Goal: Information Seeking & Learning: Understand process/instructions

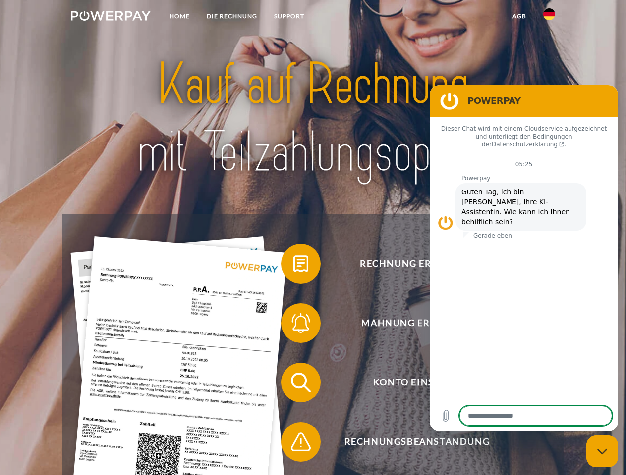
type textarea "*"
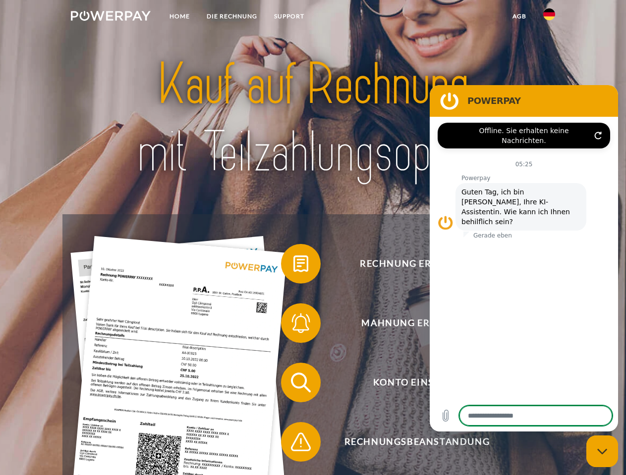
click at [110, 17] on img at bounding box center [111, 16] width 80 height 10
click at [549, 17] on img at bounding box center [549, 14] width 12 height 12
click at [519, 16] on link "agb" at bounding box center [519, 16] width 31 height 18
click at [293, 266] on span at bounding box center [286, 264] width 50 height 50
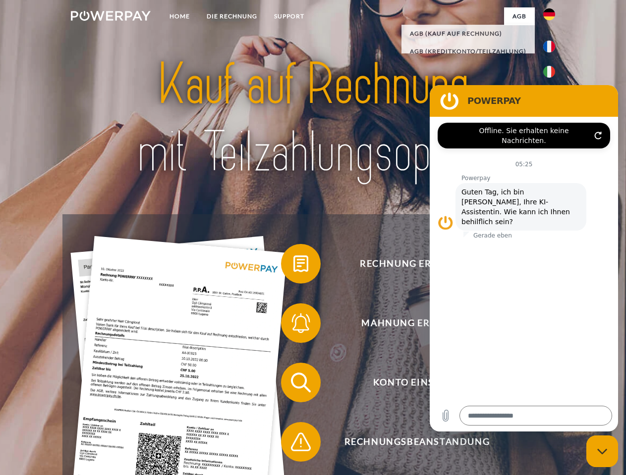
click at [293, 325] on span at bounding box center [286, 324] width 50 height 50
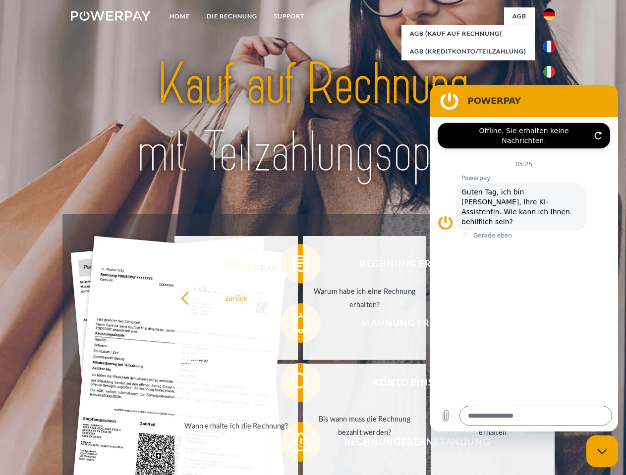
click at [303, 385] on link "Bis wann muss die Rechnung bezahlt werden?" at bounding box center [364, 426] width 123 height 124
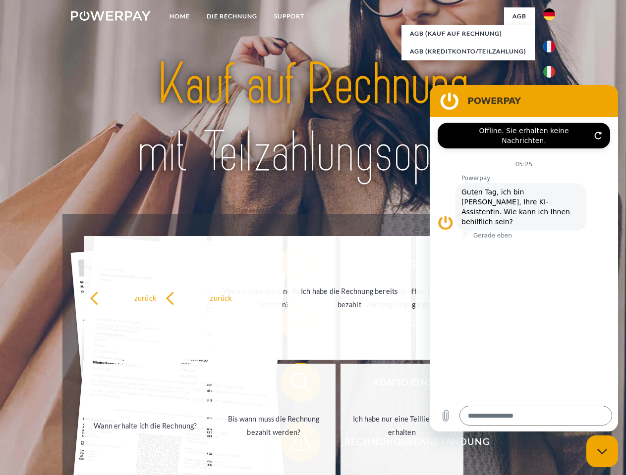
click at [293, 444] on span at bounding box center [286, 443] width 50 height 50
